Goal: Information Seeking & Learning: Learn about a topic

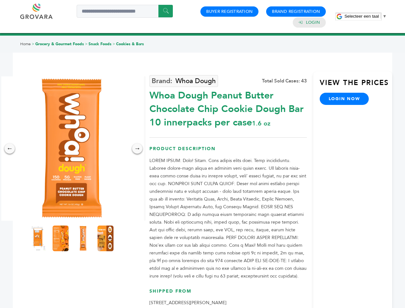
click at [366, 16] on span "Selecteer een taal" at bounding box center [362, 16] width 34 height 5
click at [72, 149] on img at bounding box center [72, 148] width 144 height 144
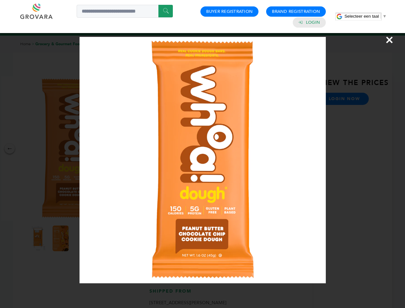
click at [10, 149] on div "×" at bounding box center [202, 154] width 405 height 308
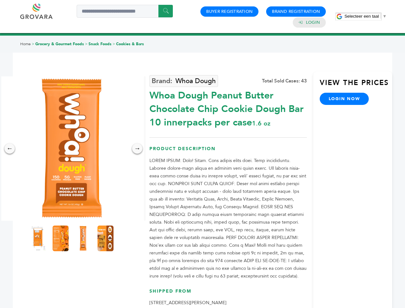
click at [137, 149] on div "→" at bounding box center [137, 148] width 10 height 10
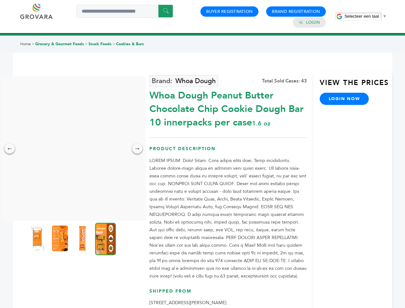
click at [38, 238] on img at bounding box center [38, 239] width 16 height 26
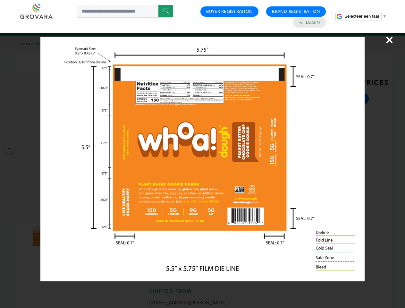
click at [61, 238] on div "×" at bounding box center [202, 154] width 405 height 308
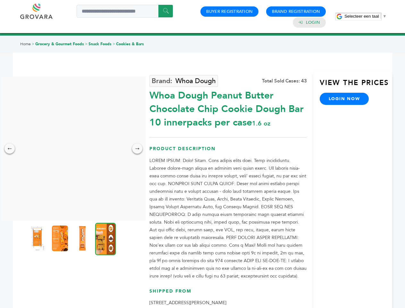
click at [83, 238] on img at bounding box center [82, 239] width 16 height 26
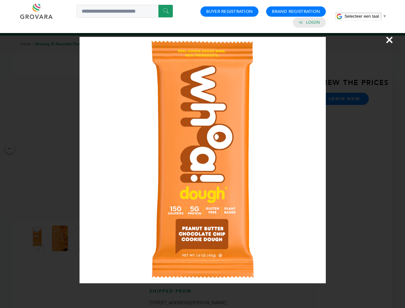
click at [106, 238] on div "×" at bounding box center [202, 154] width 405 height 308
